Goal: Information Seeking & Learning: Learn about a topic

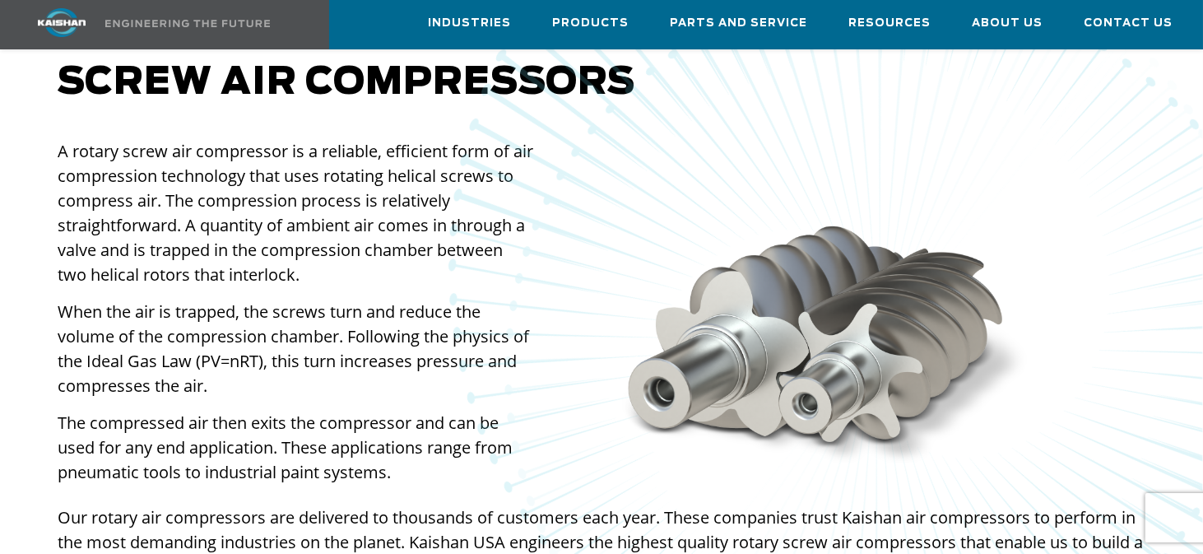
scroll to position [1234, 0]
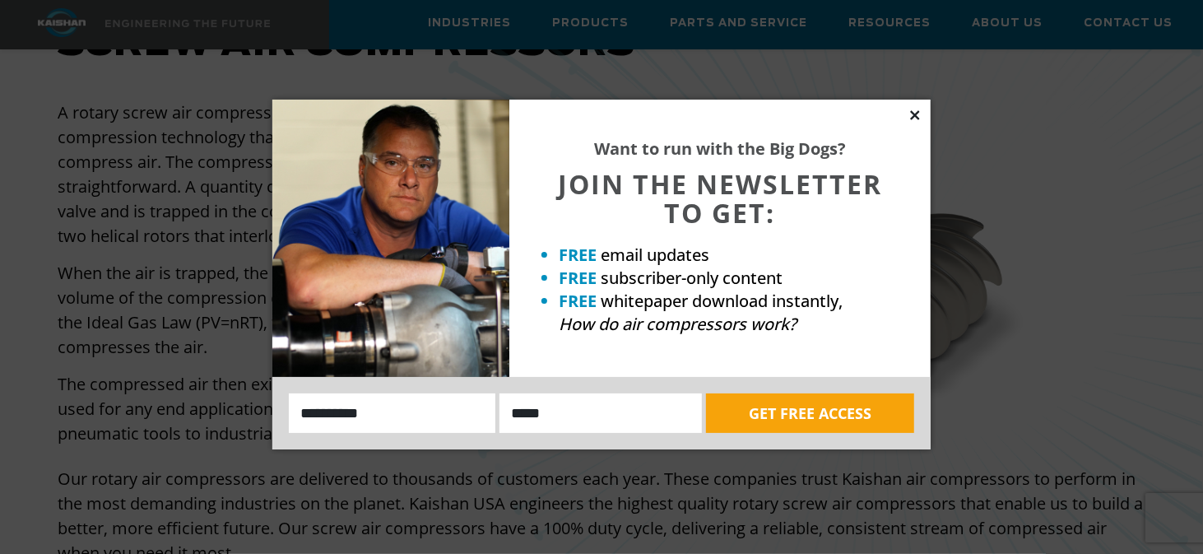
click at [913, 114] on icon at bounding box center [914, 114] width 9 height 9
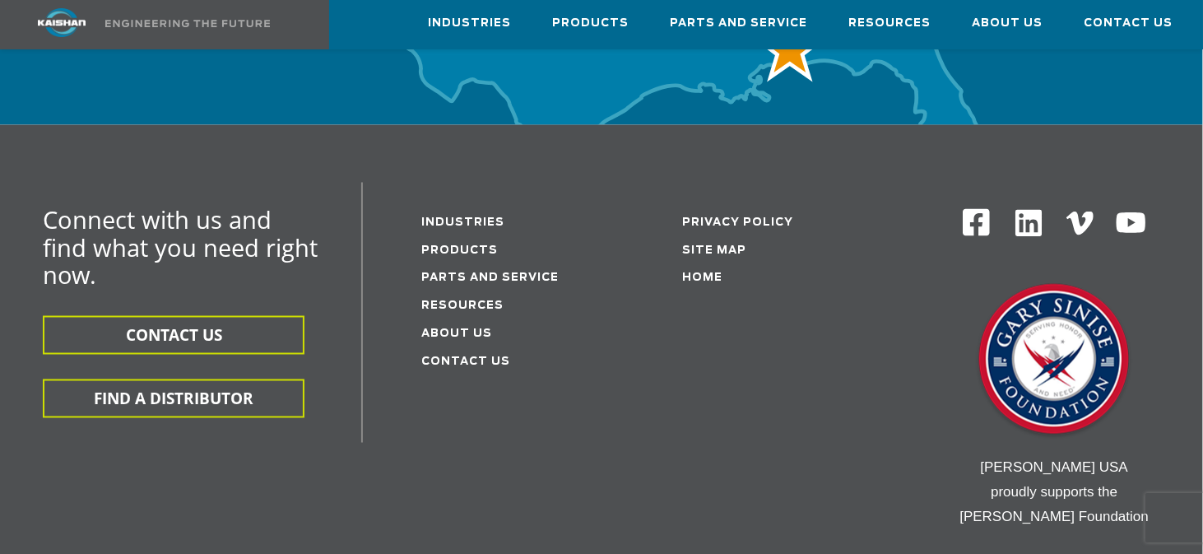
scroll to position [5595, 0]
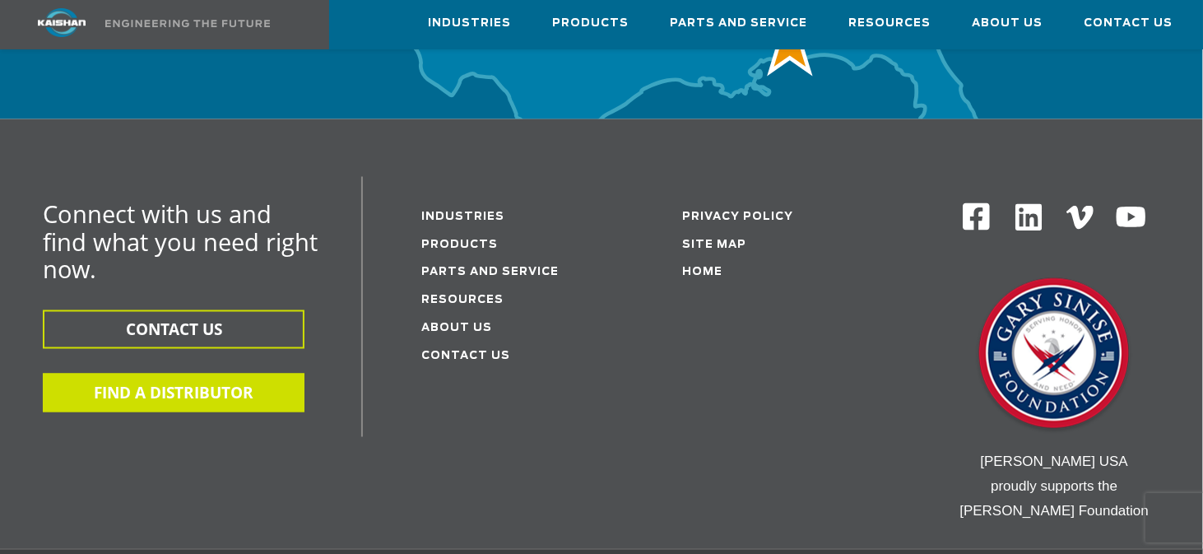
click at [118, 374] on button "FIND A DISTRIBUTOR" at bounding box center [174, 393] width 262 height 39
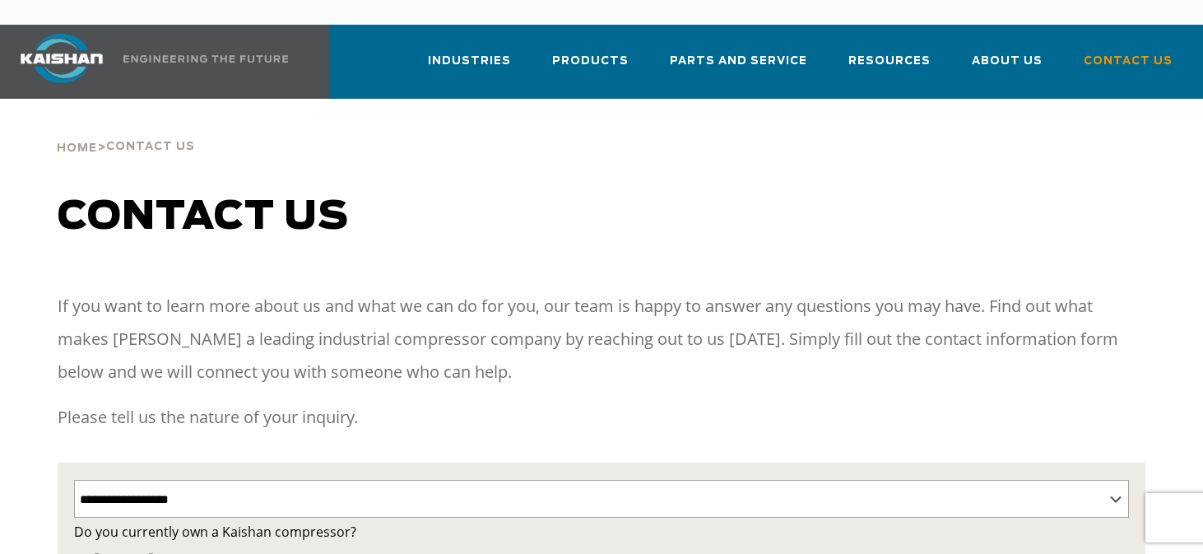
select select "**********"
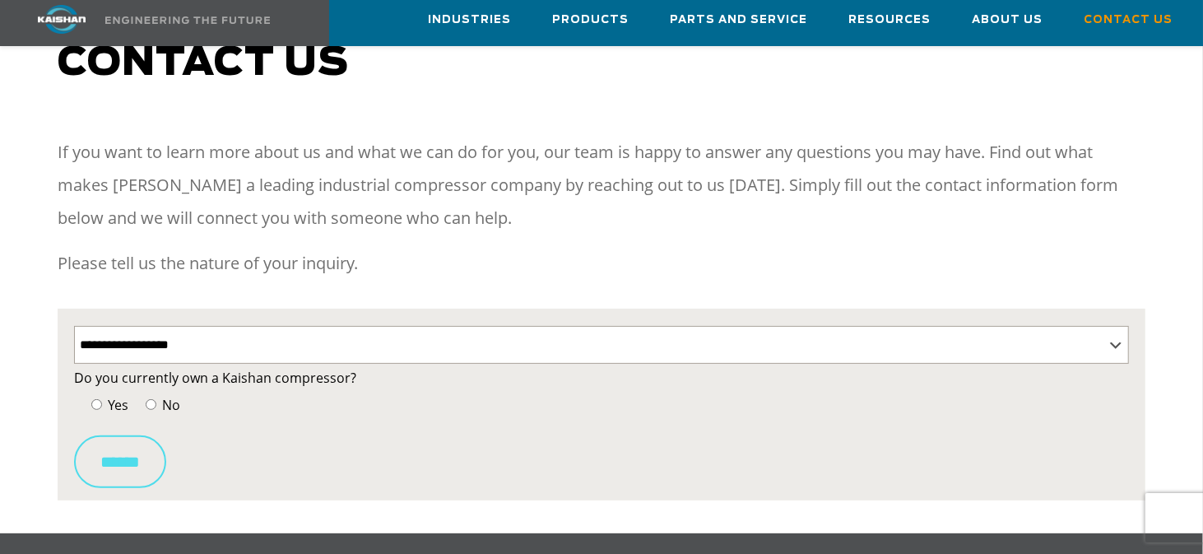
scroll to position [165, 0]
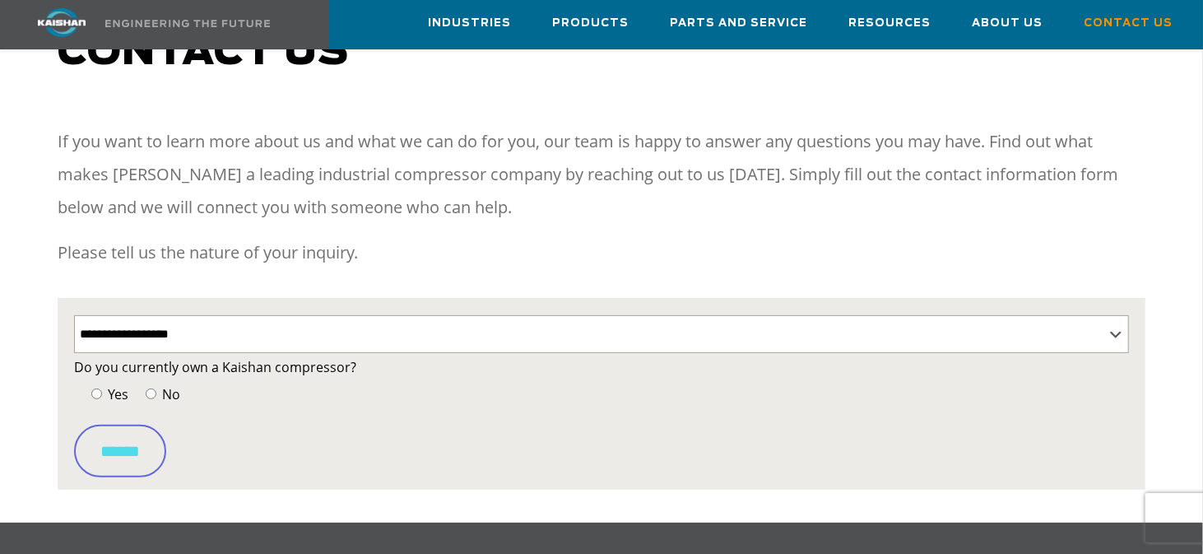
click at [157, 383] on label "No" at bounding box center [161, 394] width 39 height 23
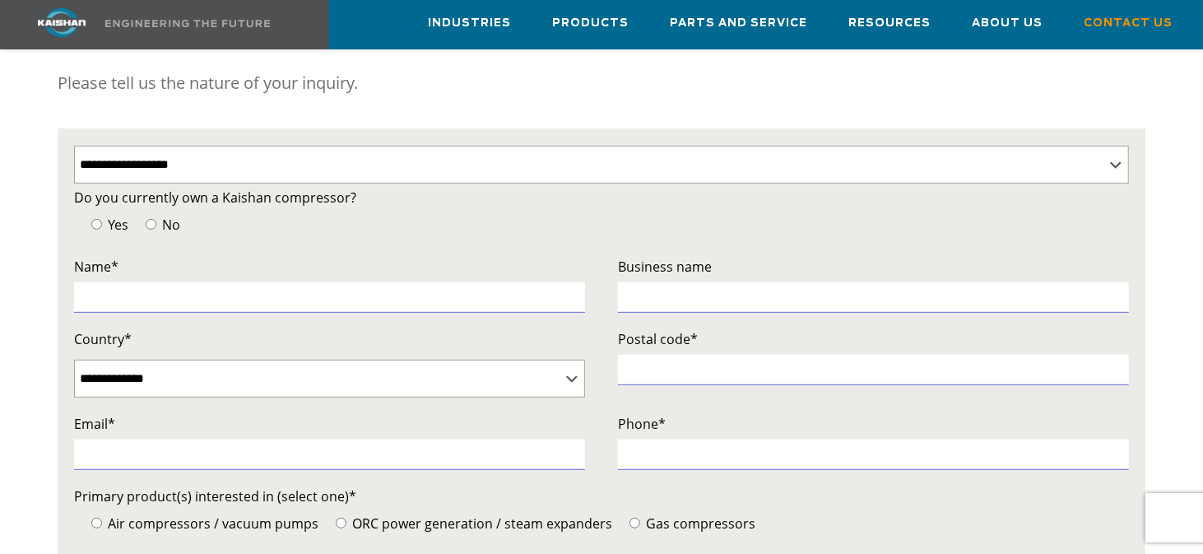
scroll to position [329, 0]
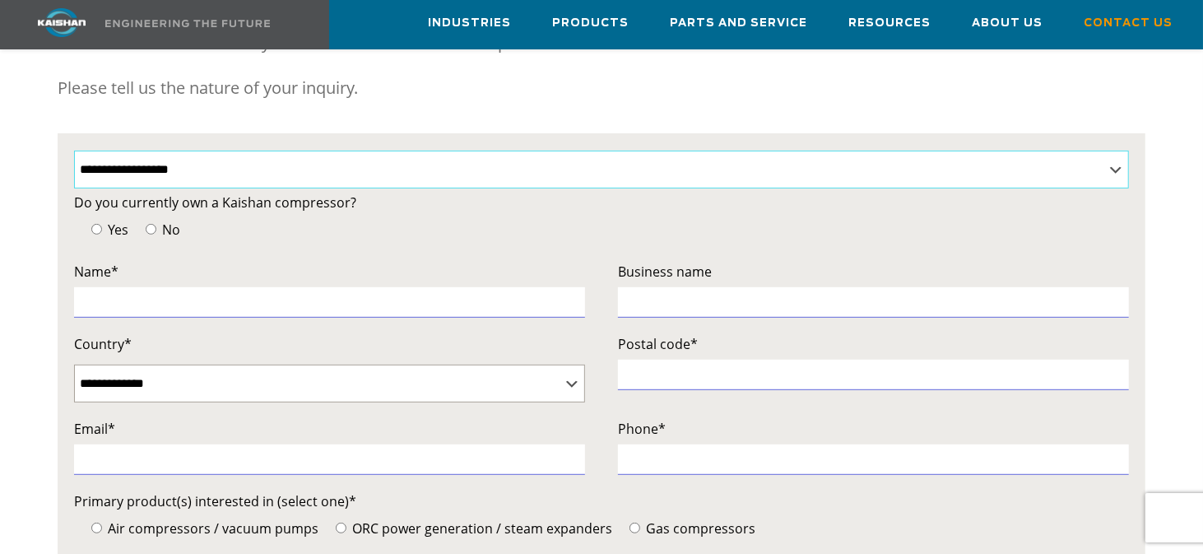
click at [307, 151] on select "**********" at bounding box center [601, 170] width 1054 height 38
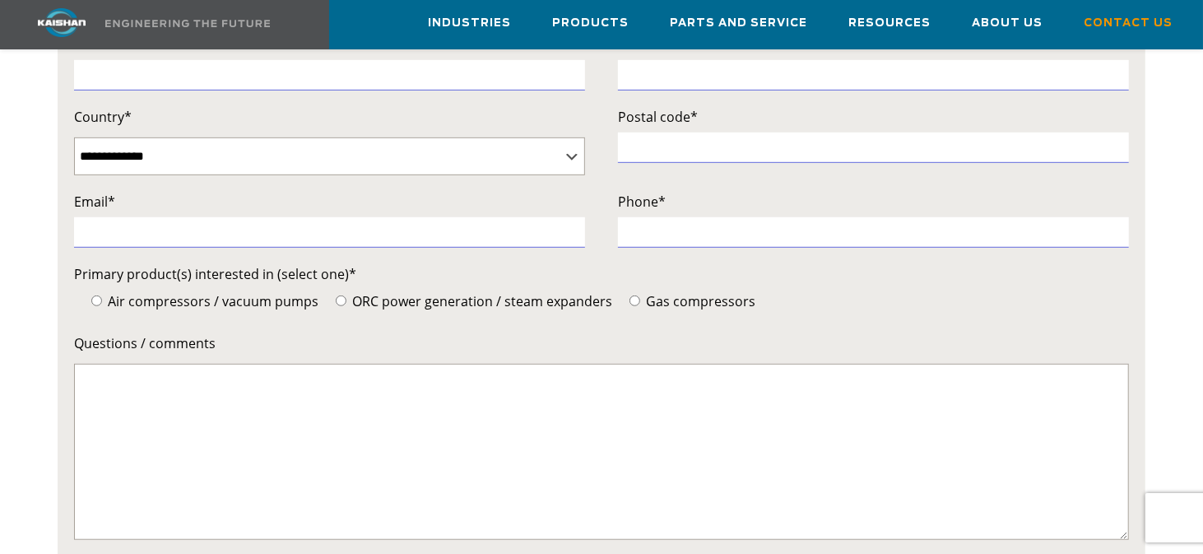
scroll to position [658, 0]
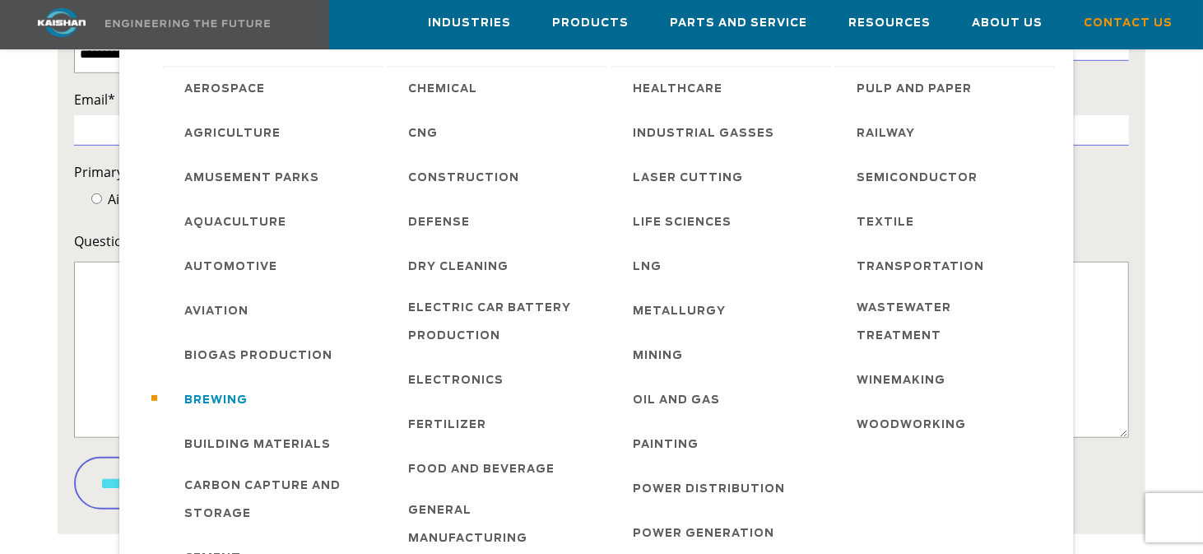
click at [225, 397] on span "Brewing" at bounding box center [215, 401] width 63 height 28
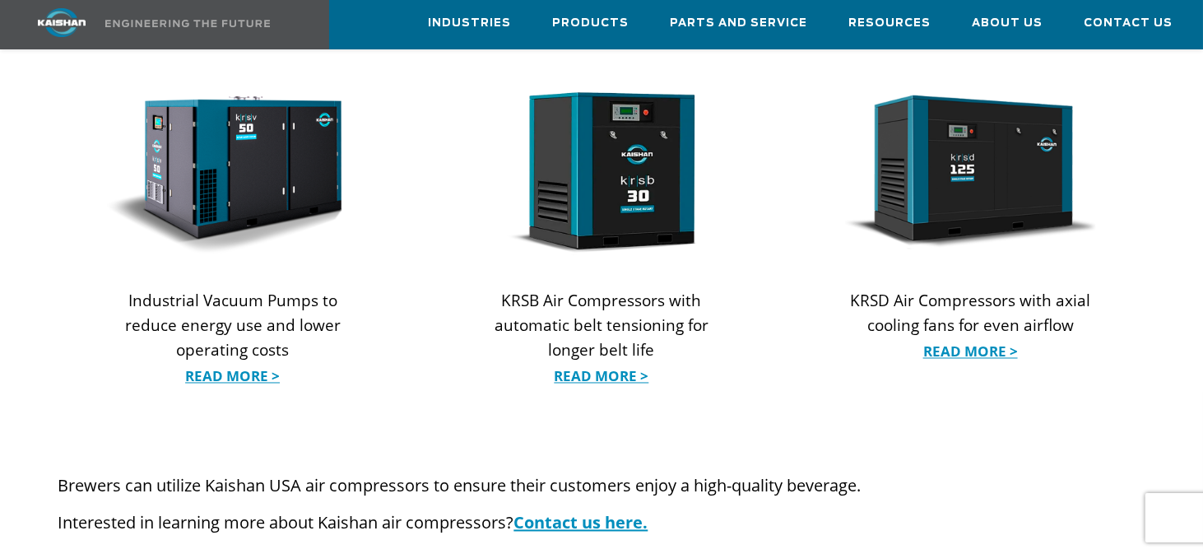
scroll to position [1728, 0]
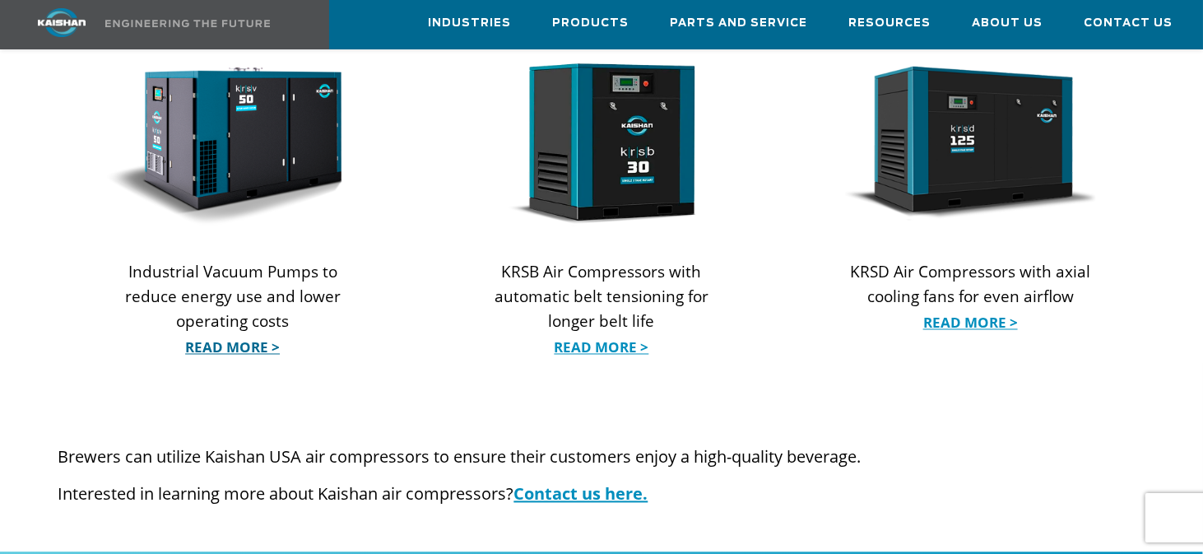
click at [253, 336] on link "Read More >" at bounding box center [232, 348] width 250 height 25
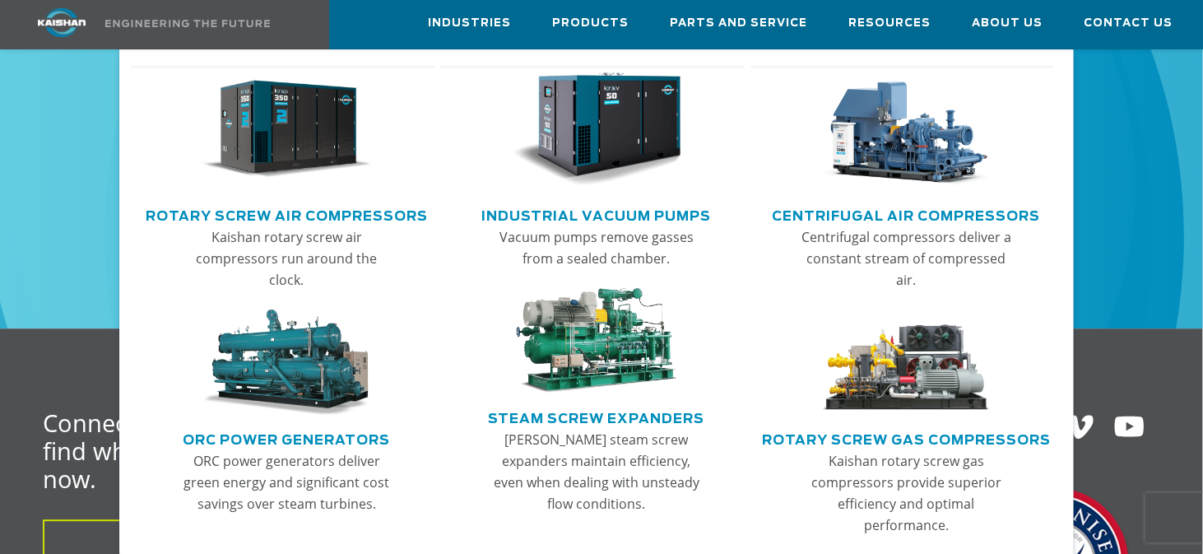
scroll to position [2706, 0]
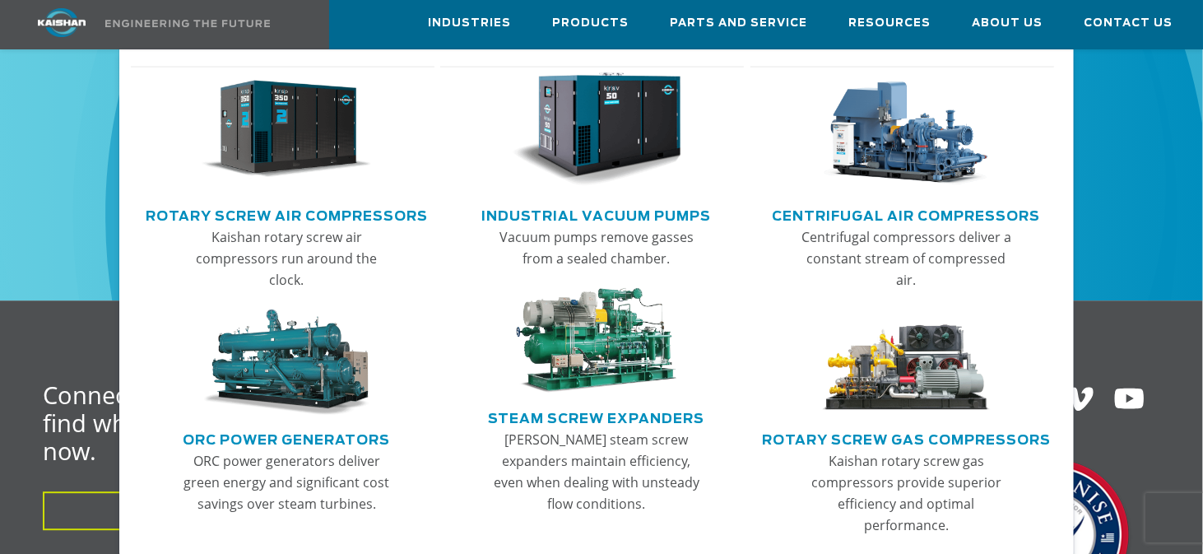
click at [298, 211] on link "Rotary Screw Air Compressors" at bounding box center [287, 214] width 282 height 25
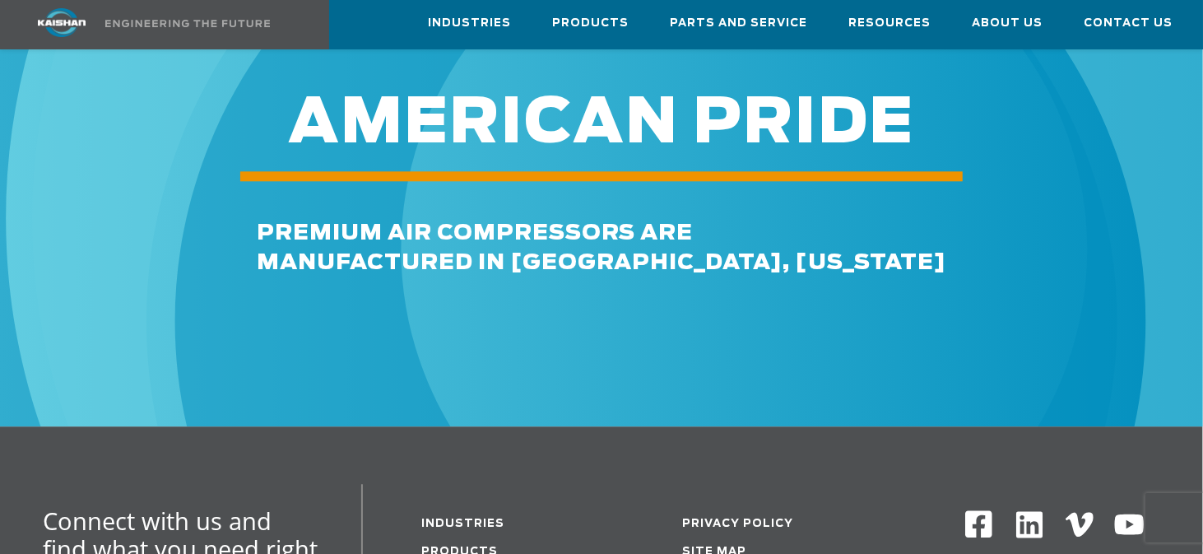
scroll to position [2715, 0]
